Goal: Information Seeking & Learning: Check status

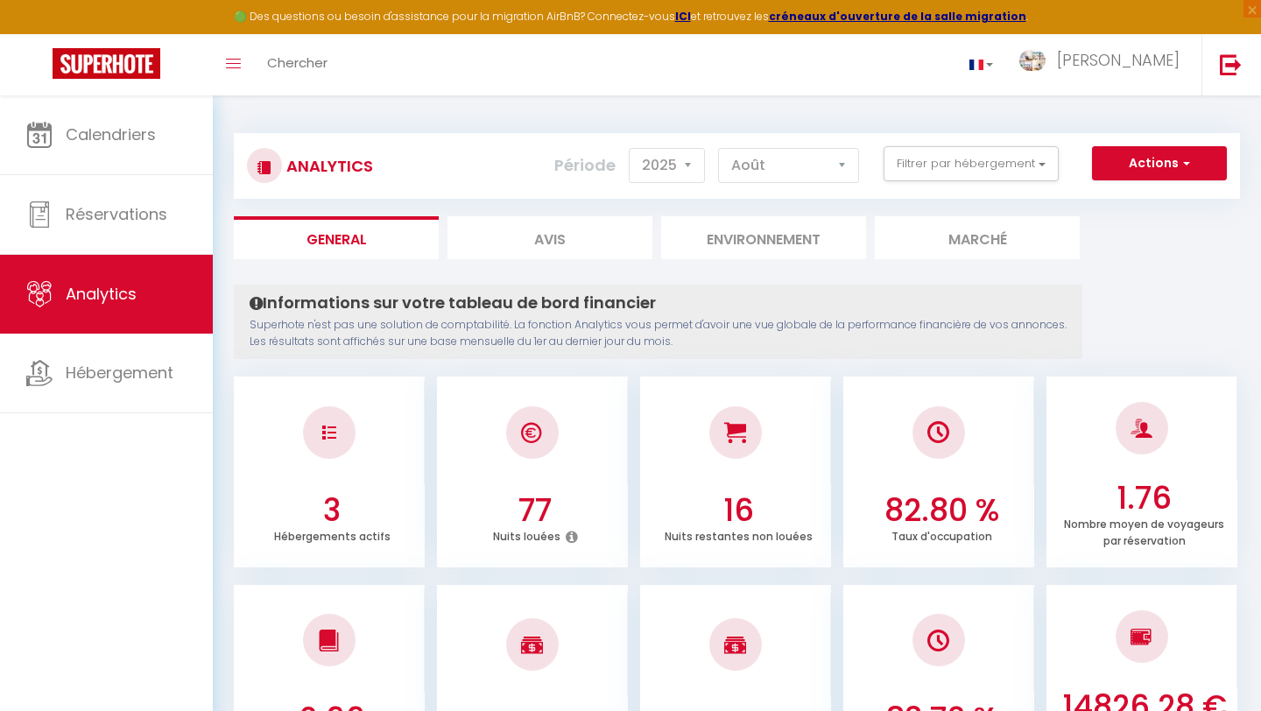
select select "2025"
select select "8"
click at [1226, 62] on img at bounding box center [1231, 64] width 22 height 22
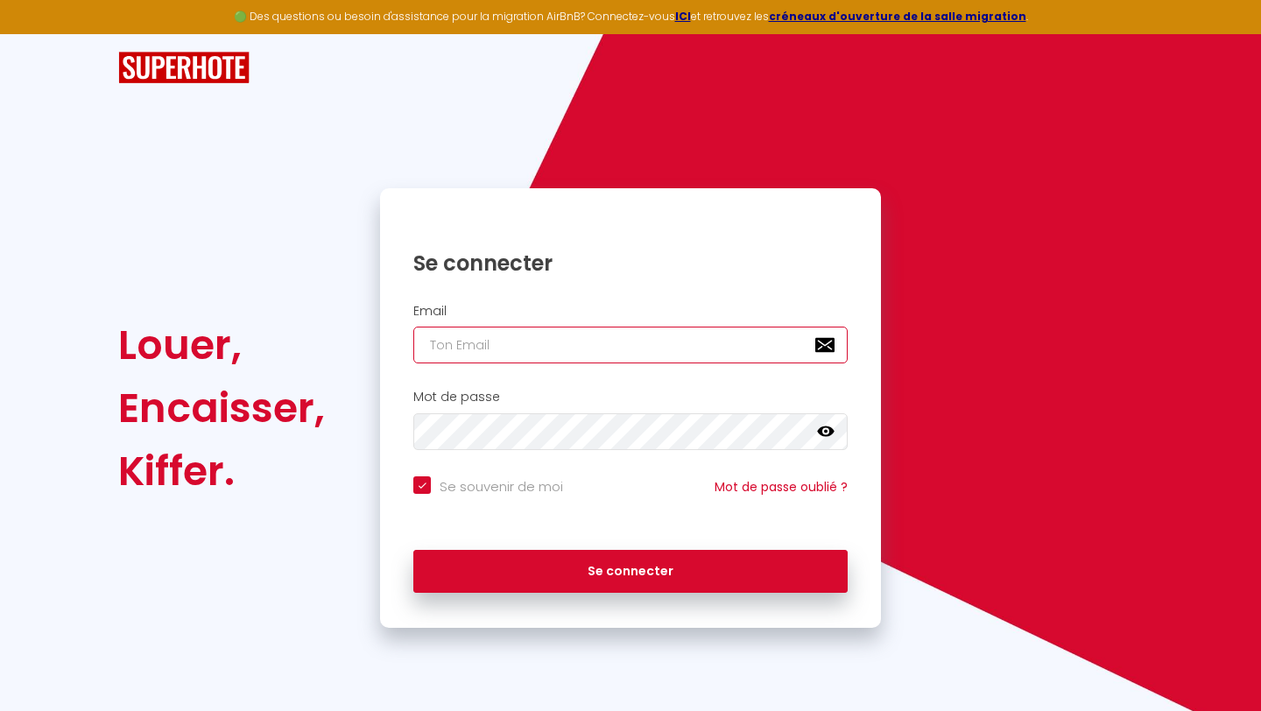
click at [627, 342] on input "email" at bounding box center [630, 345] width 434 height 37
type input "[PERSON_NAME][EMAIL_ADDRESS][DOMAIN_NAME]"
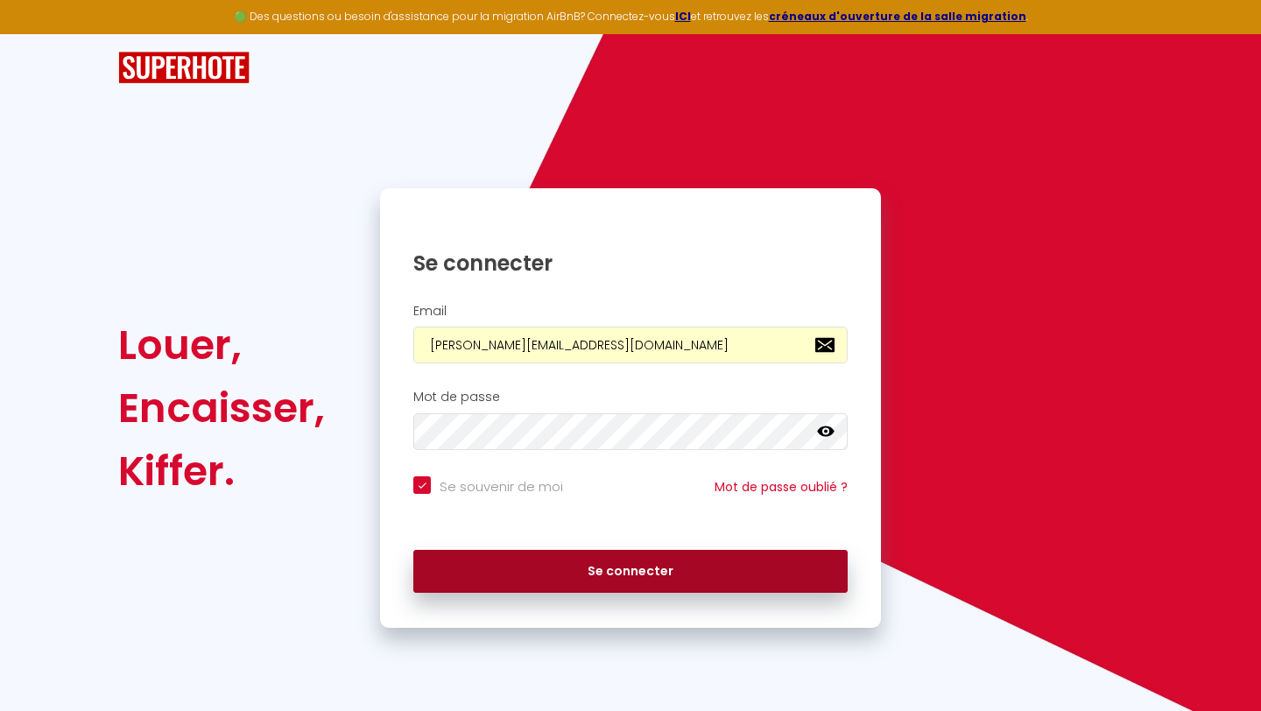
click at [560, 558] on button "Se connecter" at bounding box center [630, 572] width 434 height 44
checkbox input "true"
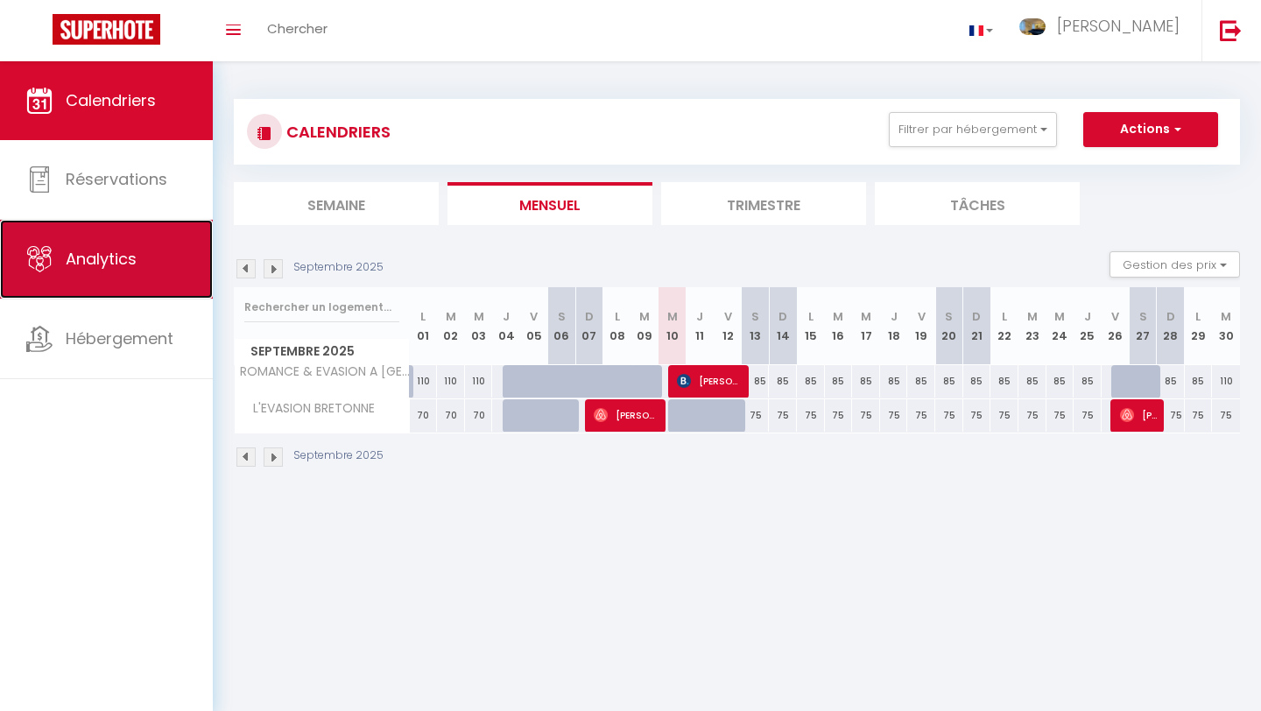
click at [194, 282] on link "Analytics" at bounding box center [106, 259] width 213 height 79
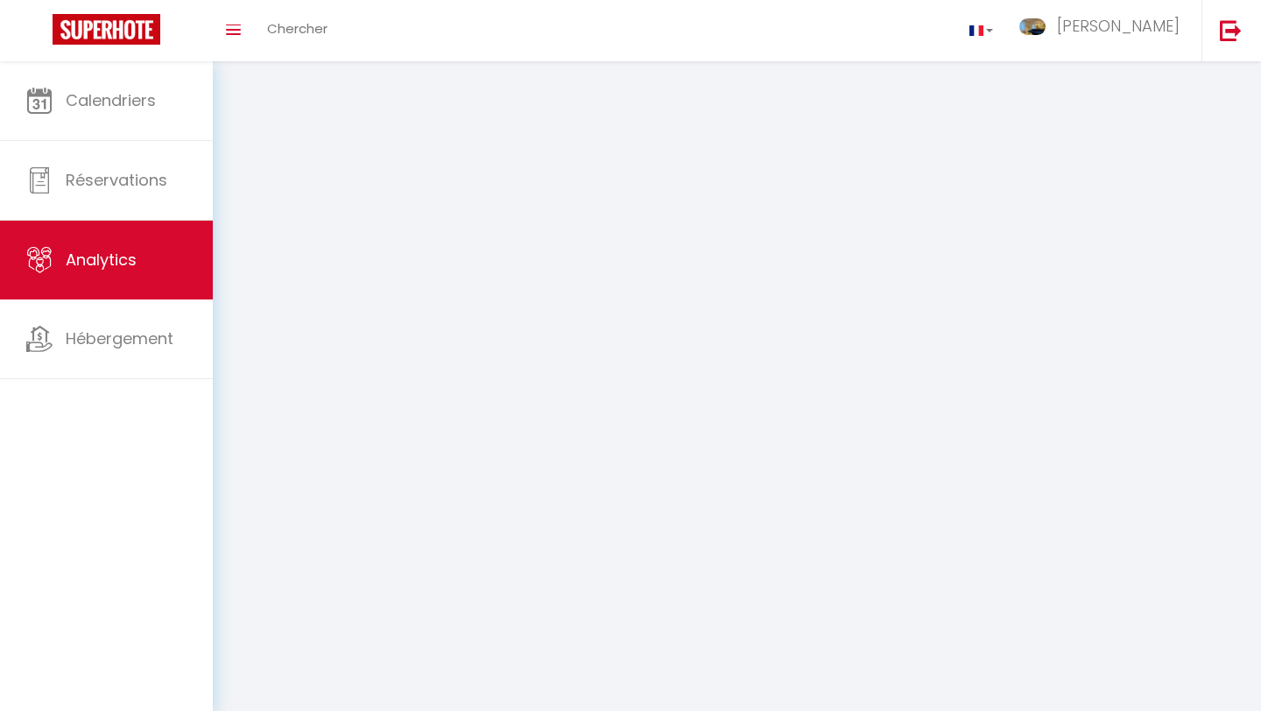
select select "2025"
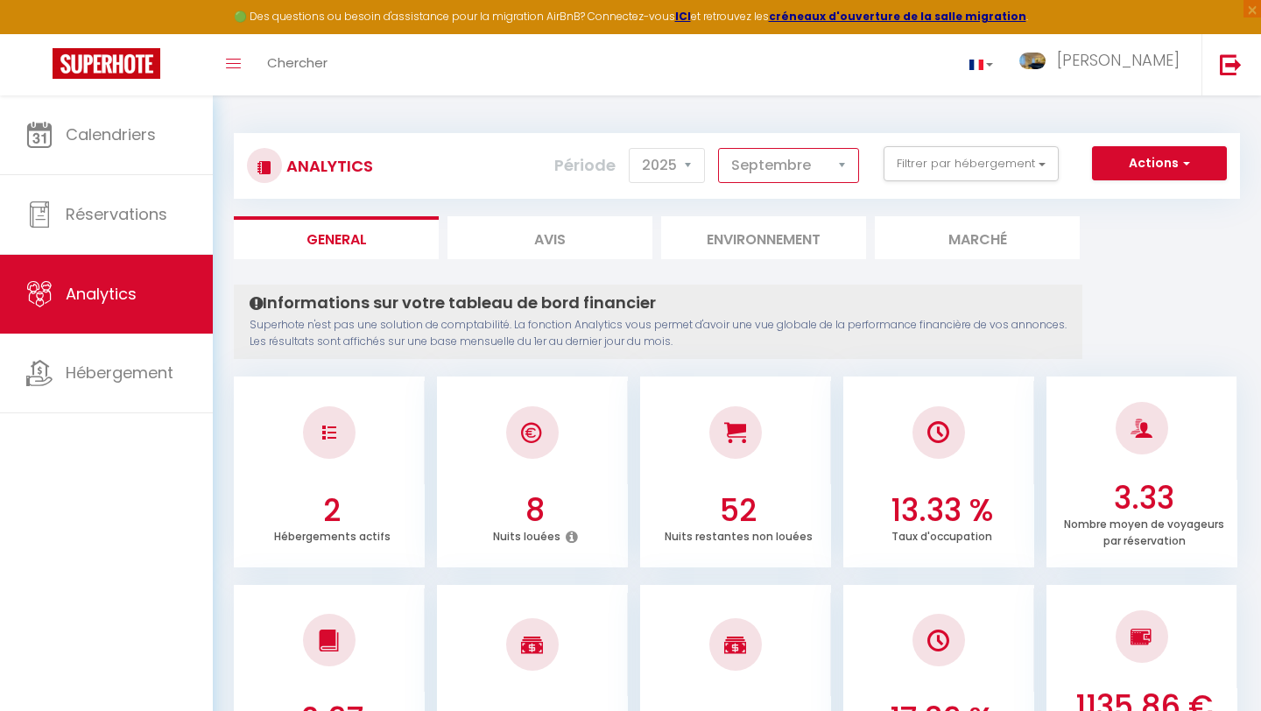
click at [784, 180] on select "[PERSON_NAME] Mars [PERSON_NAME] Juin Juillet Août Septembre Octobre Novembre D…" at bounding box center [788, 165] width 141 height 35
click at [719, 148] on select "[PERSON_NAME] Mars [PERSON_NAME] Juin Juillet Août Septembre Octobre Novembre D…" at bounding box center [788, 165] width 141 height 35
click at [787, 172] on select "[PERSON_NAME] Mars [PERSON_NAME] Juin Juillet Août Septembre Octobre Novembre D…" at bounding box center [788, 165] width 141 height 35
click at [719, 148] on select "[PERSON_NAME] Mars [PERSON_NAME] Juin Juillet Août Septembre Octobre Novembre D…" at bounding box center [788, 165] width 141 height 35
click at [792, 175] on select "[PERSON_NAME] Mars [PERSON_NAME] Juin Juillet Août Septembre Octobre Novembre D…" at bounding box center [788, 165] width 141 height 35
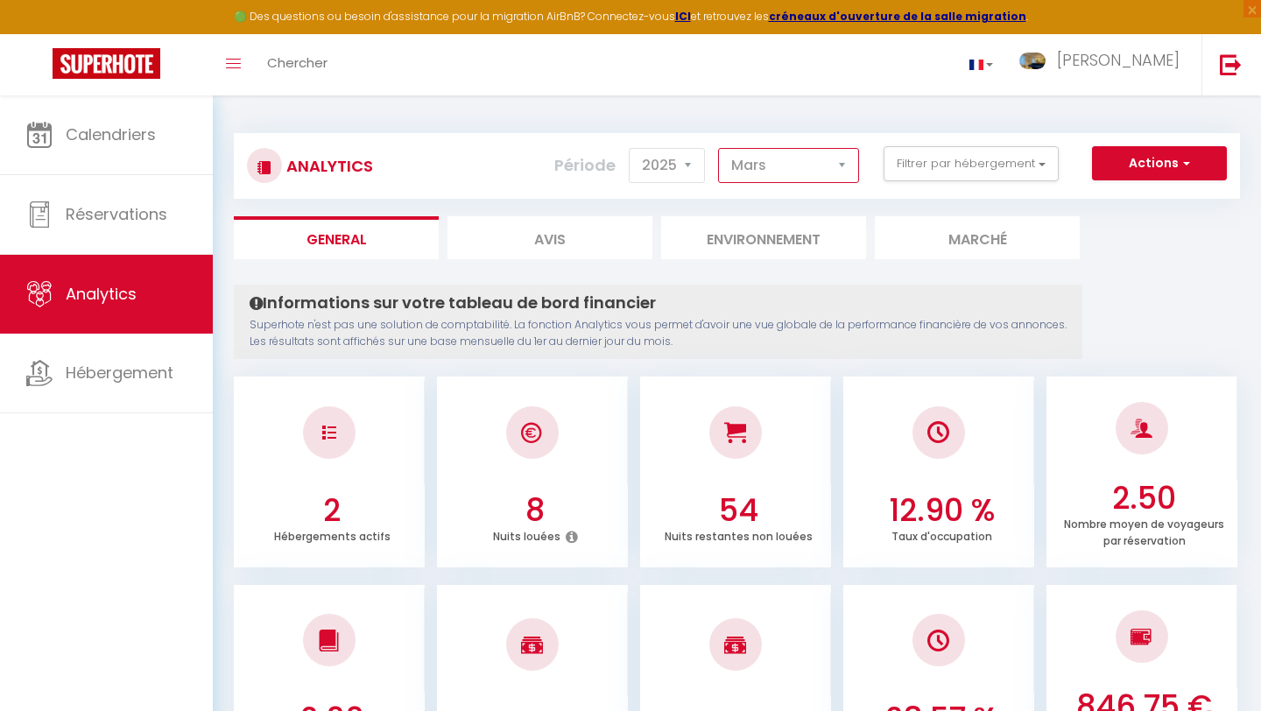
click at [812, 168] on select "[PERSON_NAME] Mars [PERSON_NAME] Juin Juillet Août Septembre Octobre Novembre D…" at bounding box center [788, 165] width 141 height 35
click at [790, 169] on select "[PERSON_NAME] Mars [PERSON_NAME] Juin Juillet Août Septembre Octobre Novembre D…" at bounding box center [788, 165] width 141 height 35
select select "5"
click at [719, 148] on select "[PERSON_NAME] Mars [PERSON_NAME] Juin Juillet Août Septembre Octobre Novembre D…" at bounding box center [788, 165] width 141 height 35
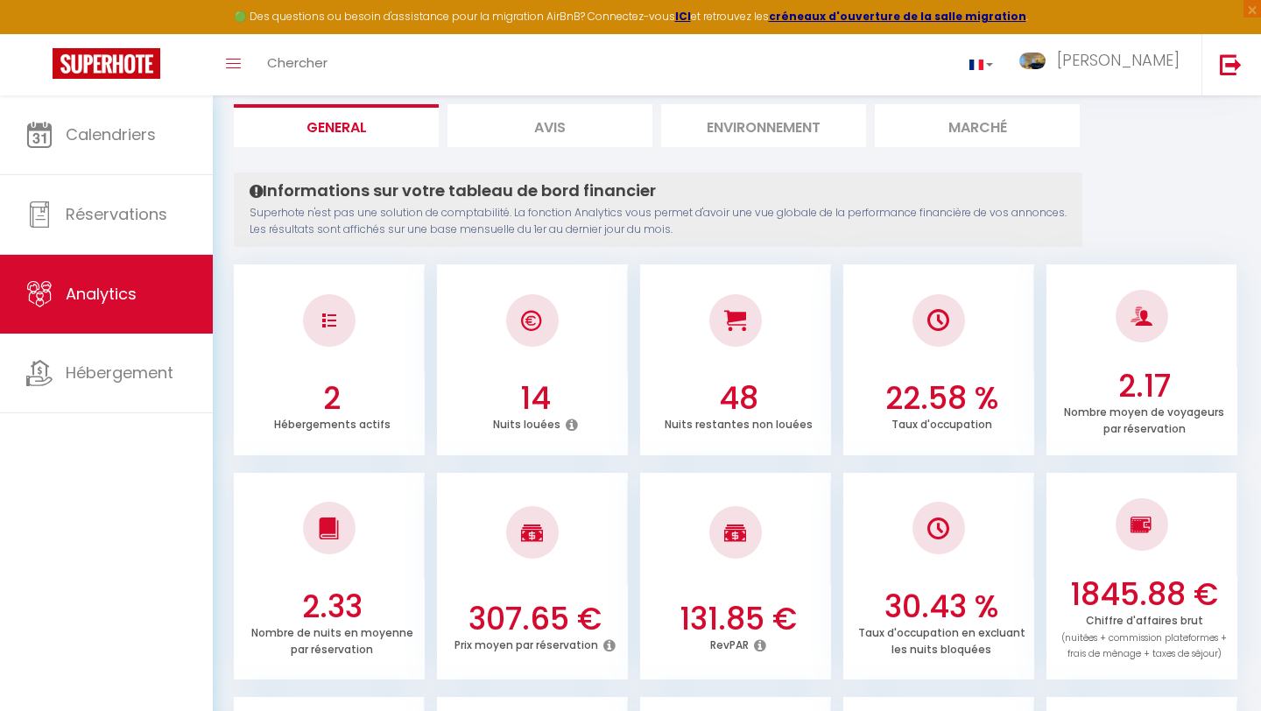
scroll to position [587, 0]
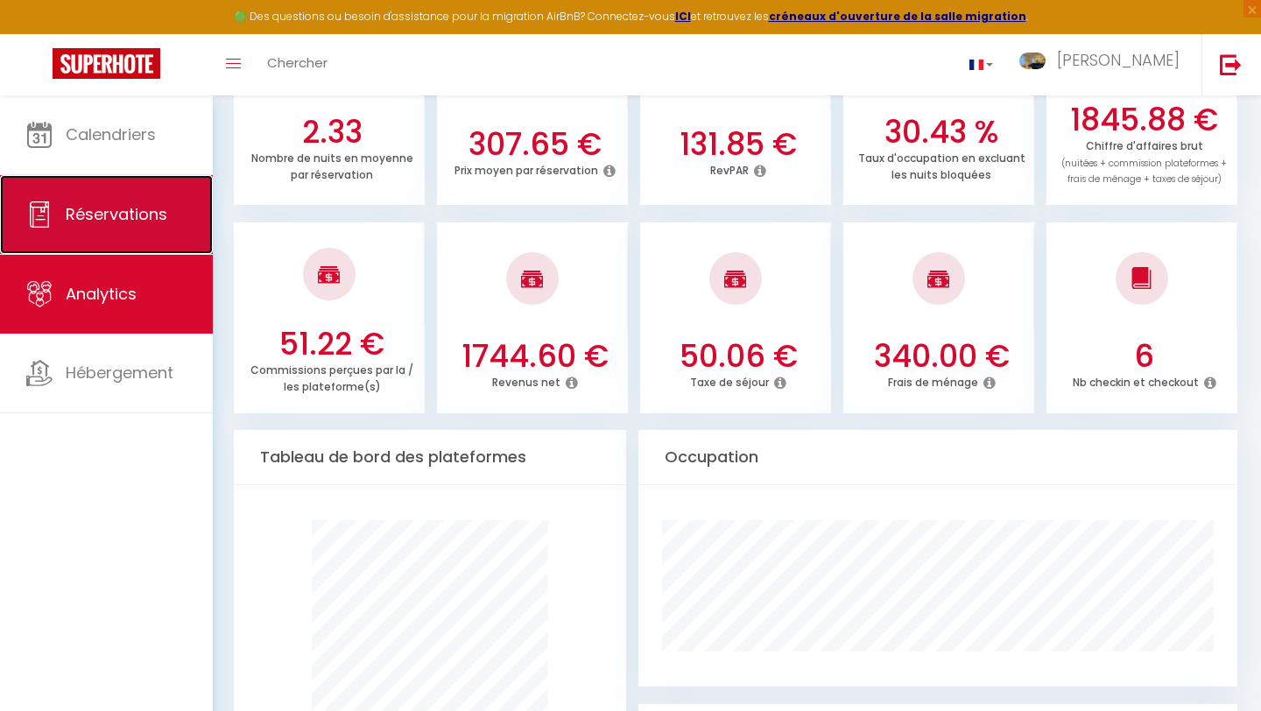
click at [163, 251] on link "Réservations" at bounding box center [106, 214] width 213 height 79
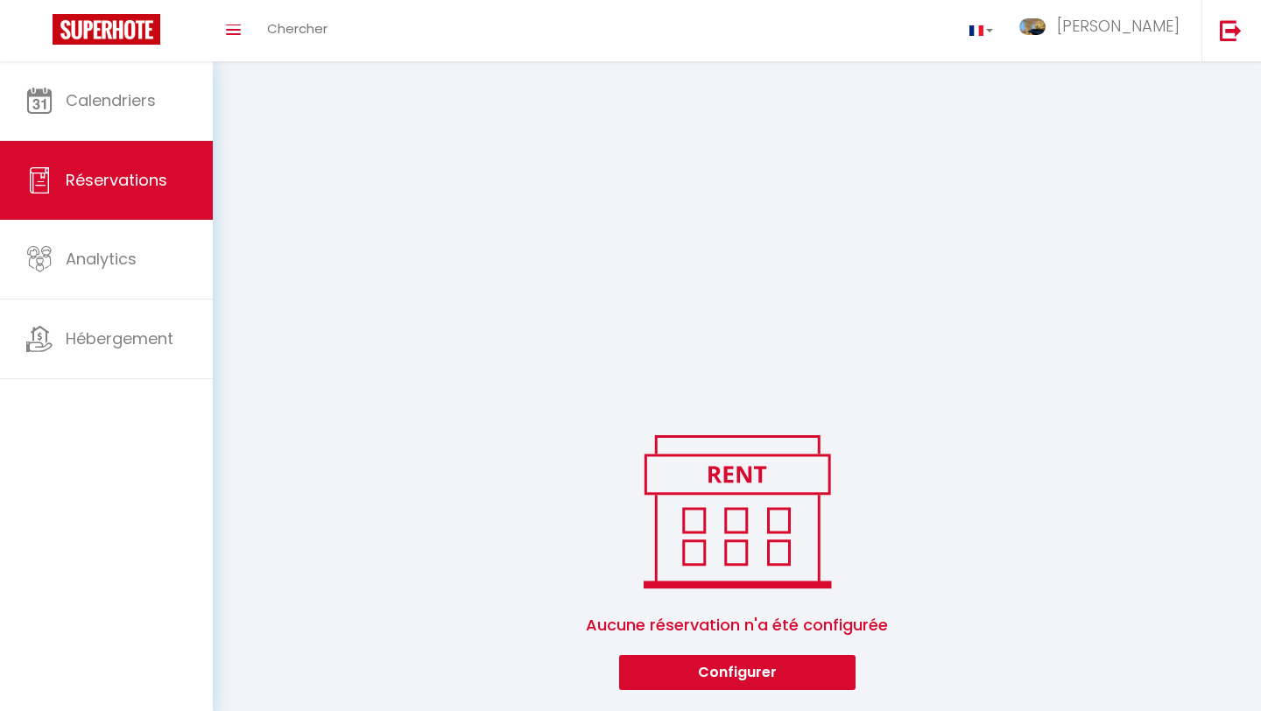
scroll to position [374, 0]
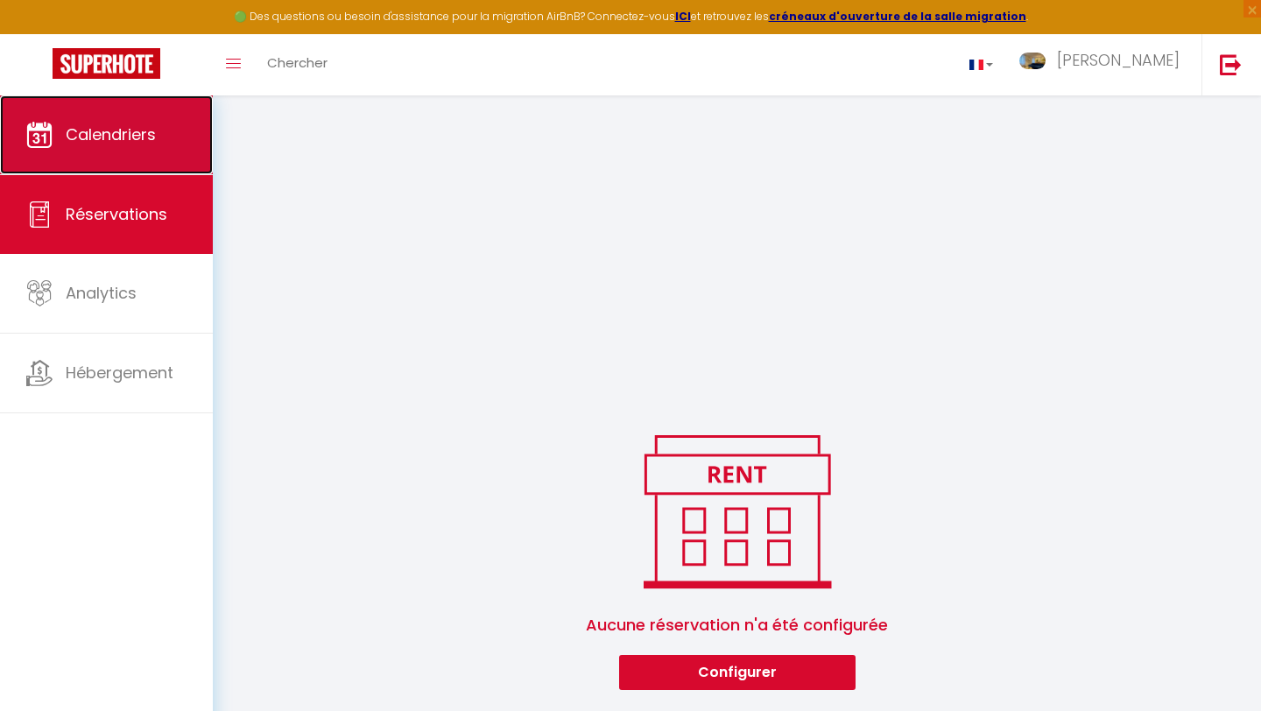
click at [143, 124] on span "Calendriers" at bounding box center [111, 134] width 90 height 22
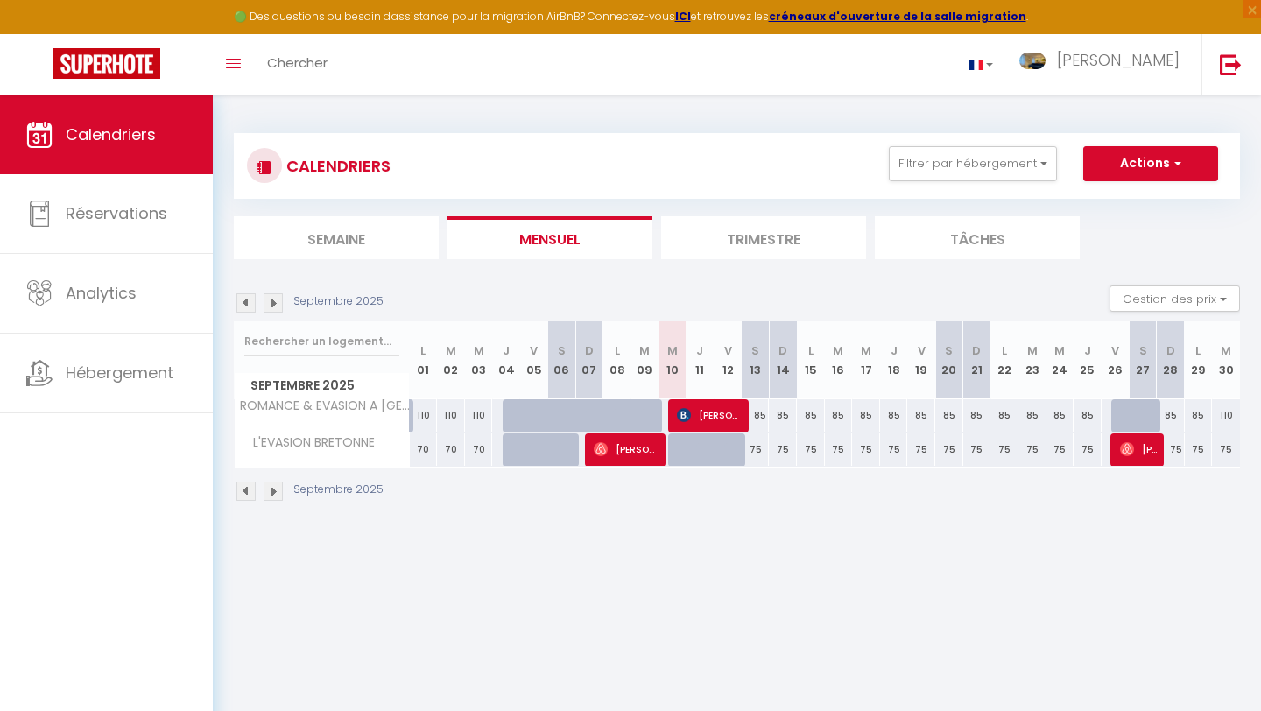
click at [695, 242] on li "Trimestre" at bounding box center [763, 237] width 205 height 43
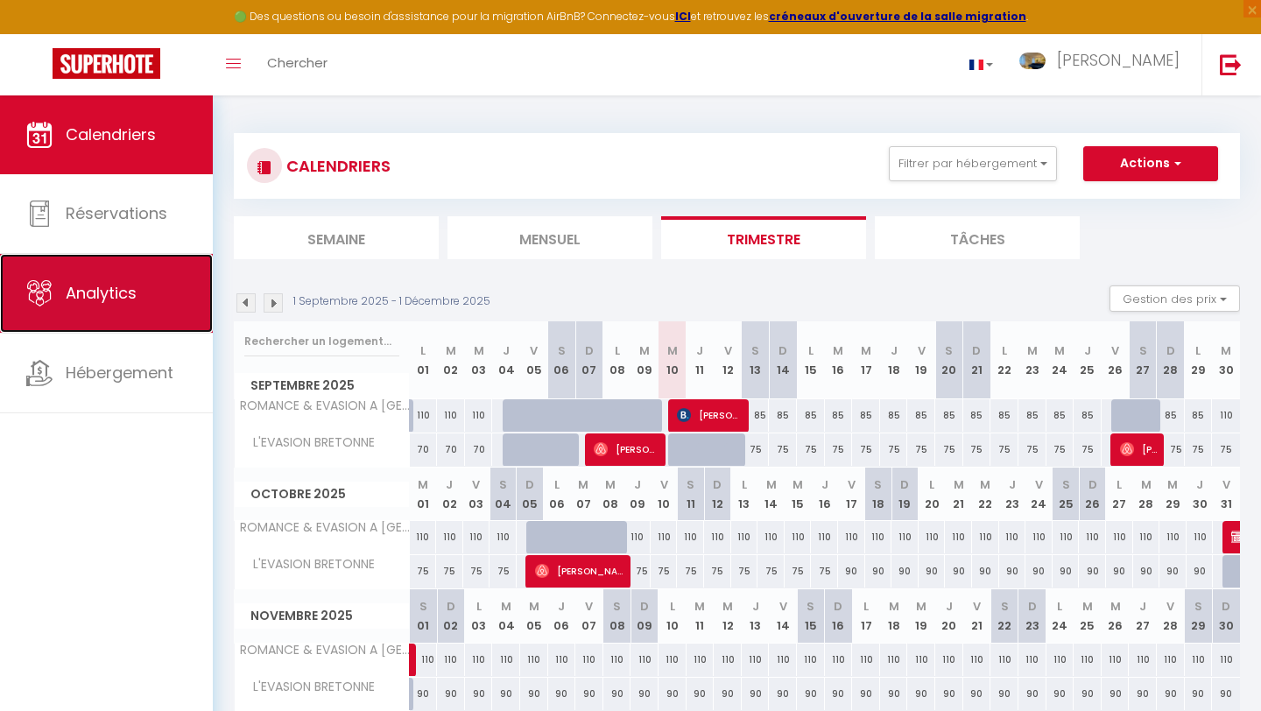
click at [150, 301] on link "Analytics" at bounding box center [106, 293] width 213 height 79
select select "2025"
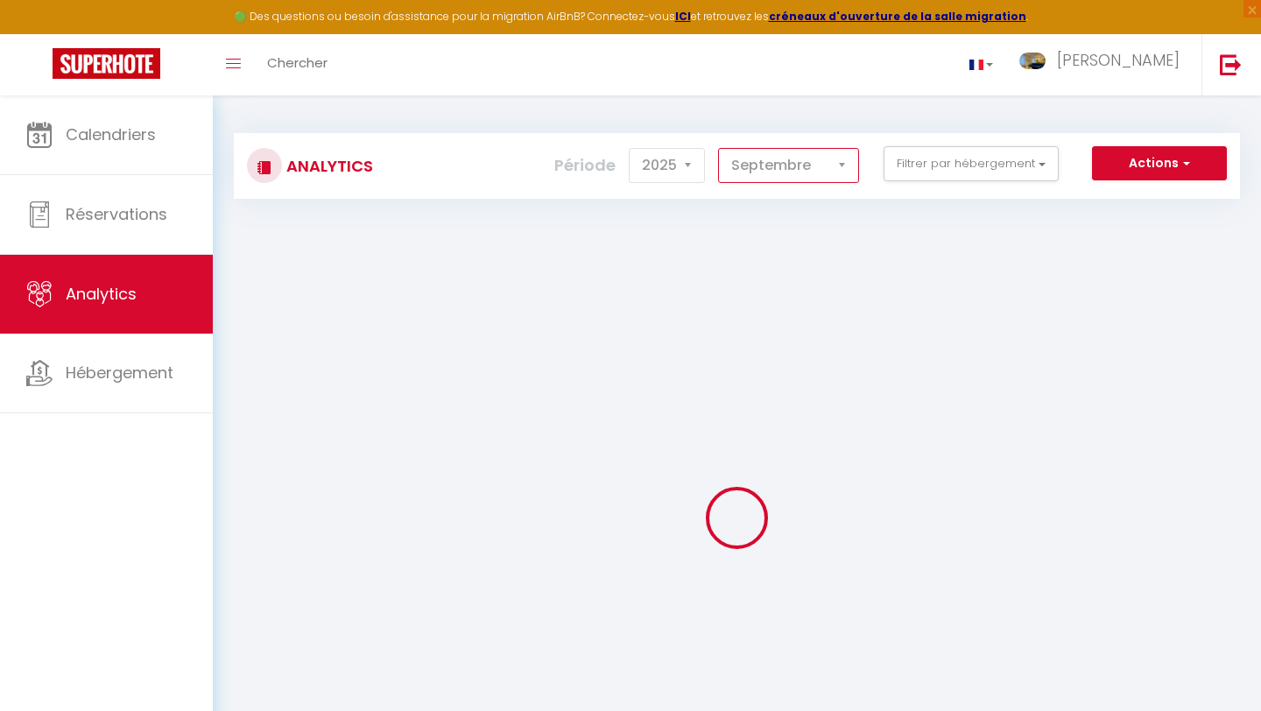
click at [818, 160] on select "[PERSON_NAME] Mars [PERSON_NAME] Juin Juillet Août Septembre Octobre Novembre D…" at bounding box center [788, 165] width 141 height 35
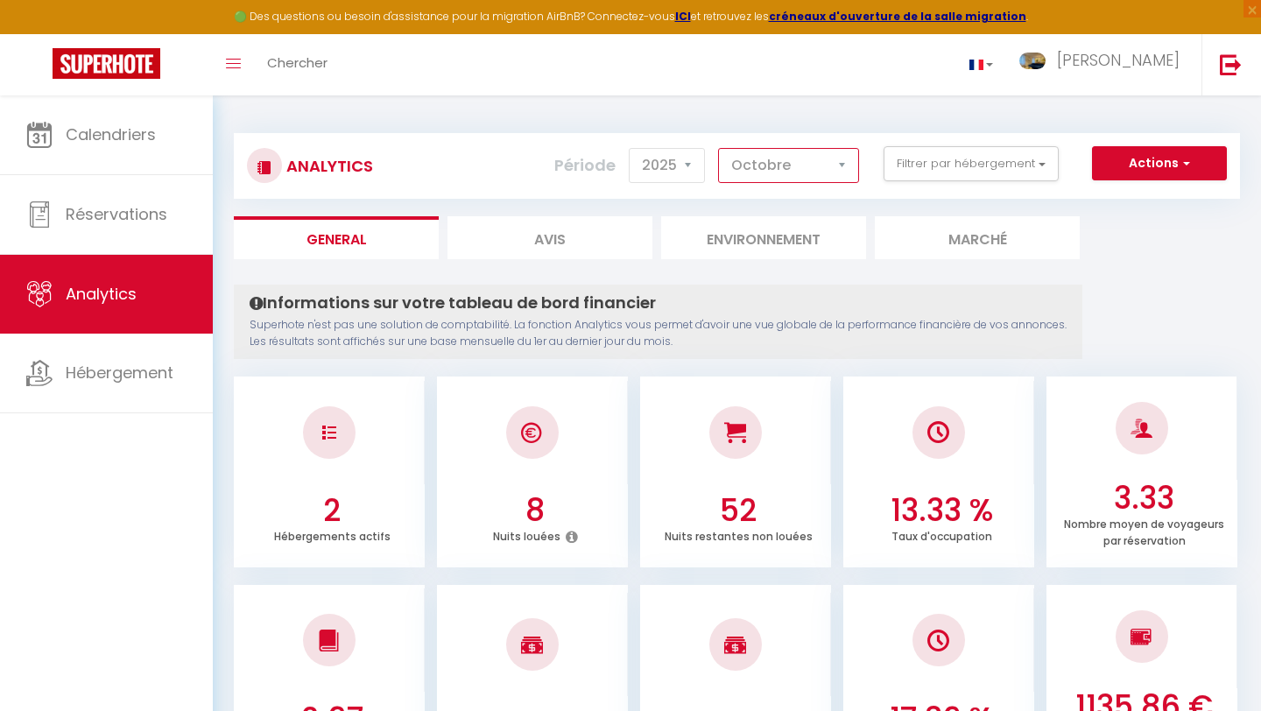
click at [719, 148] on select "[PERSON_NAME] Mars [PERSON_NAME] Juin Juillet Août Septembre Octobre Novembre D…" at bounding box center [788, 165] width 141 height 35
click at [771, 171] on select "[PERSON_NAME] Mars [PERSON_NAME] Juin Juillet Août Septembre Octobre Novembre D…" at bounding box center [788, 165] width 141 height 35
click at [719, 148] on select "[PERSON_NAME] Mars [PERSON_NAME] Juin Juillet Août Septembre Octobre Novembre D…" at bounding box center [788, 165] width 141 height 35
click at [782, 163] on select "[PERSON_NAME] Mars [PERSON_NAME] Juin Juillet Août Septembre Octobre Novembre D…" at bounding box center [788, 165] width 141 height 35
select select "10"
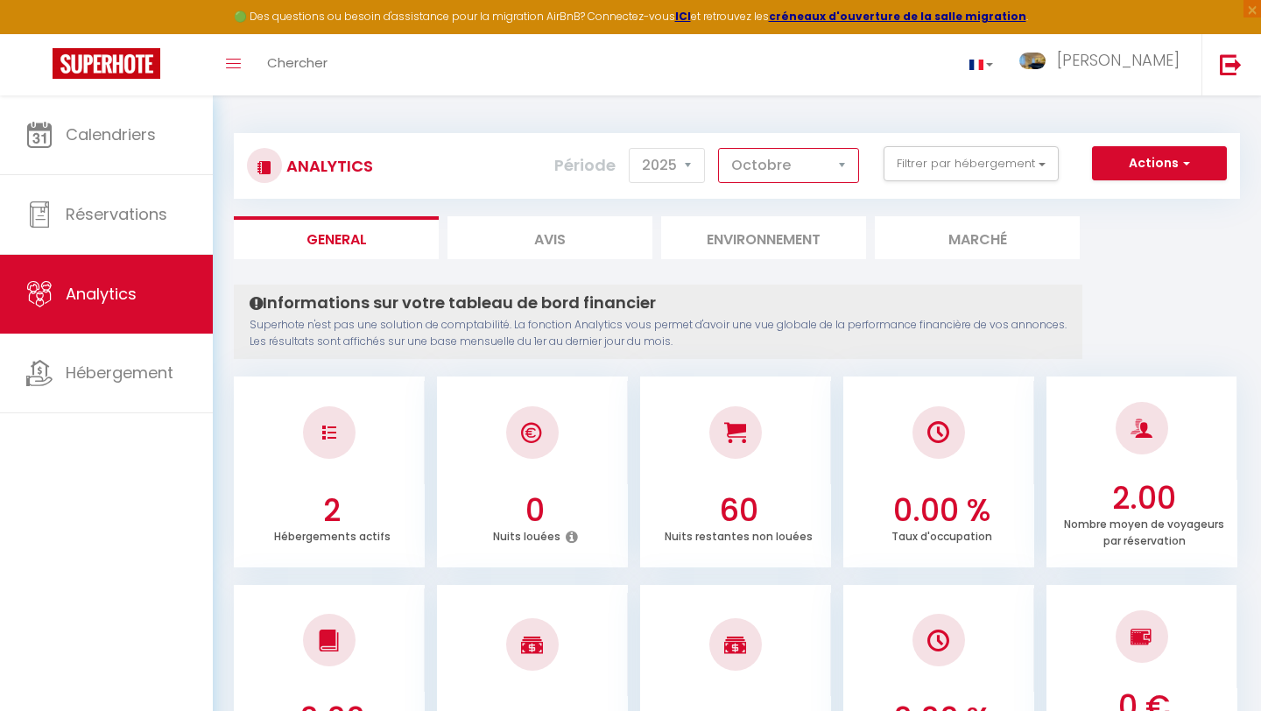
click at [719, 148] on select "[PERSON_NAME] Mars [PERSON_NAME] Juin Juillet Août Septembre Octobre Novembre D…" at bounding box center [788, 165] width 141 height 35
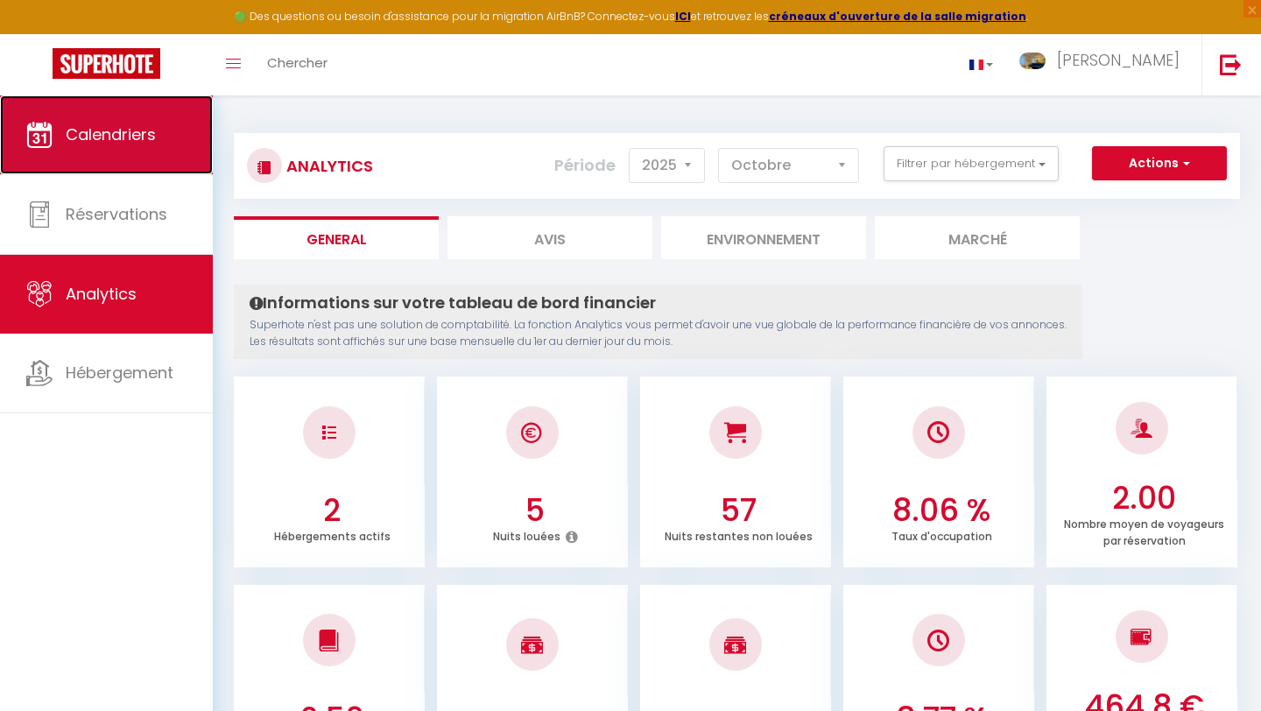
click at [123, 143] on span "Calendriers" at bounding box center [111, 134] width 90 height 22
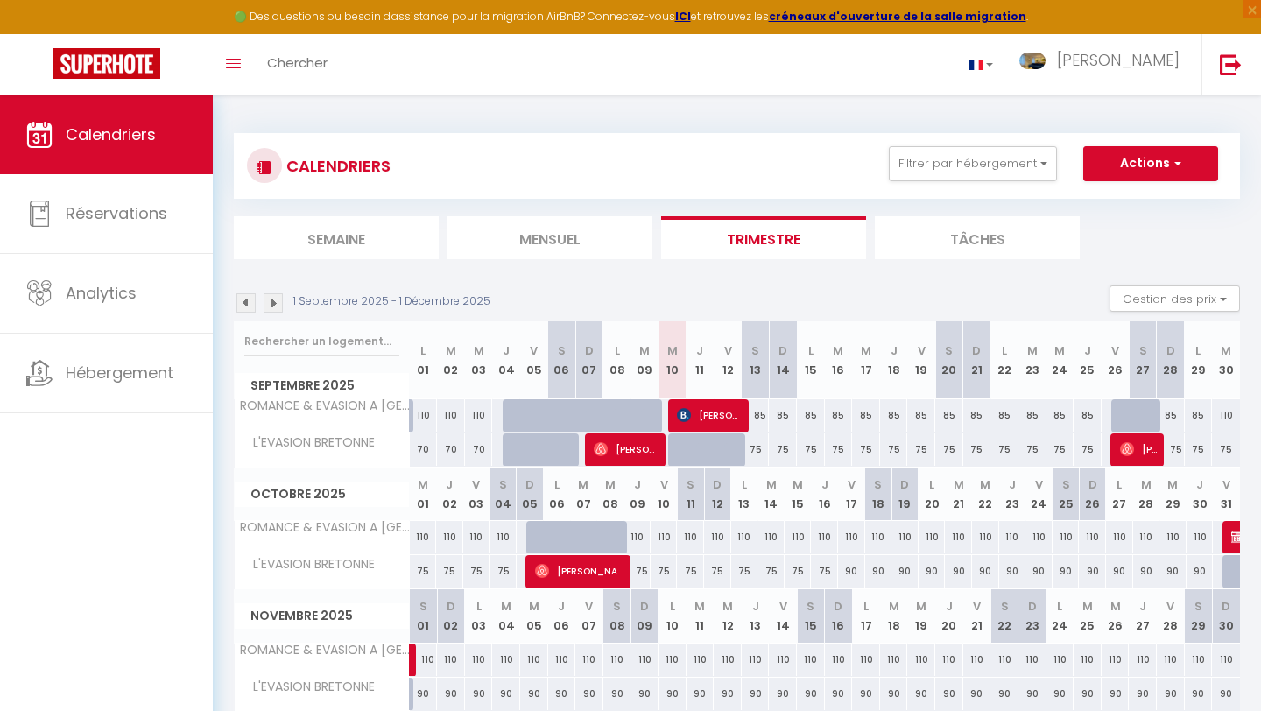
scroll to position [95, 0]
